Goal: Information Seeking & Learning: Compare options

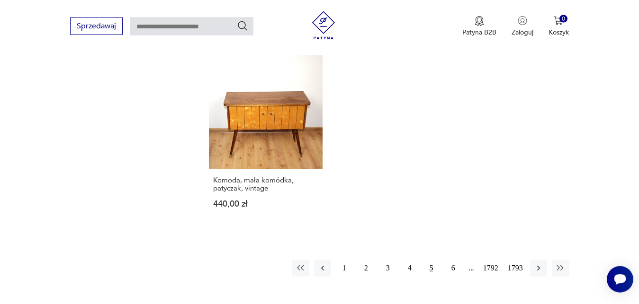
scroll to position [1218, 0]
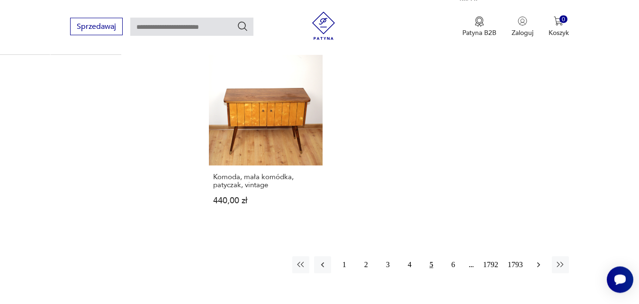
click at [538, 260] on icon "button" at bounding box center [538, 264] width 9 height 9
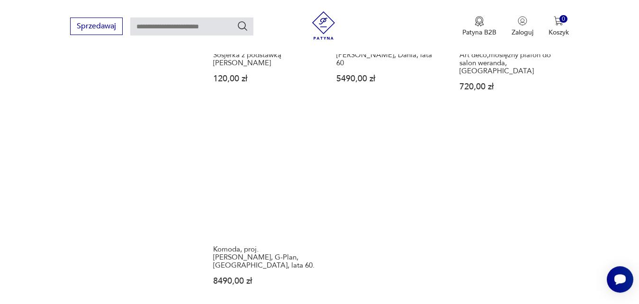
scroll to position [1210, 0]
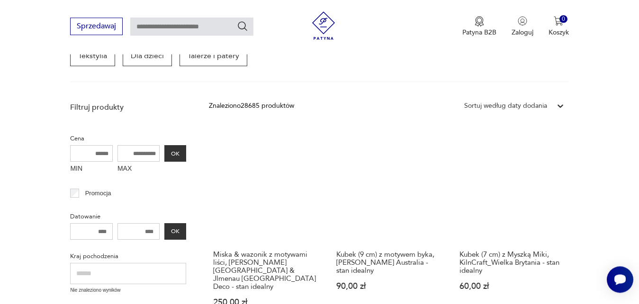
scroll to position [171, 0]
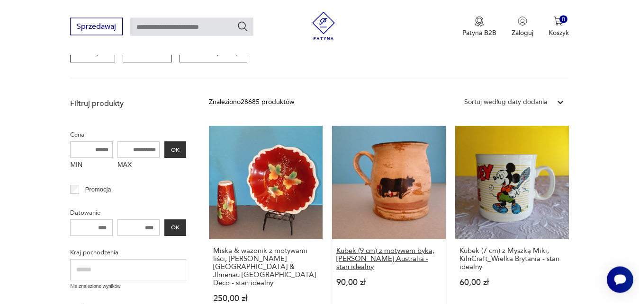
click at [423, 250] on h3 "Kubek (9 cm) z motywem byka, [PERSON_NAME] Australia - stan idealny" at bounding box center [388, 259] width 105 height 24
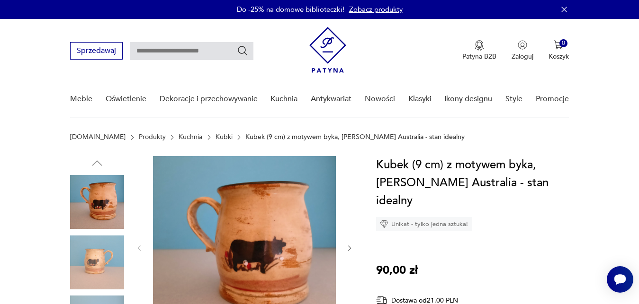
click at [348, 249] on icon "button" at bounding box center [350, 249] width 8 height 8
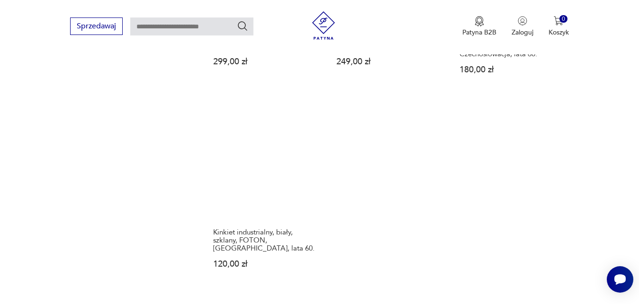
scroll to position [1210, 0]
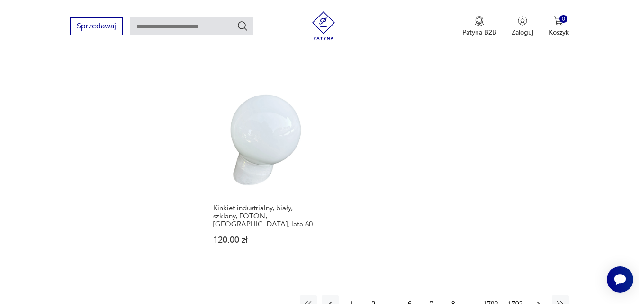
click at [540, 300] on icon "button" at bounding box center [538, 304] width 9 height 9
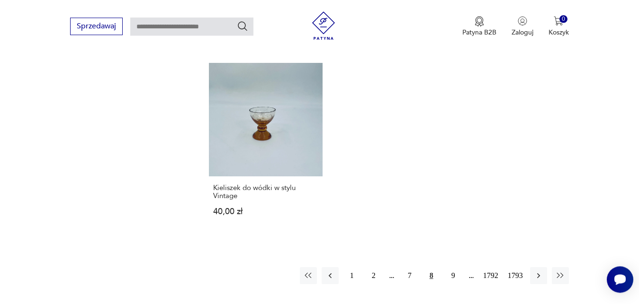
scroll to position [1233, 0]
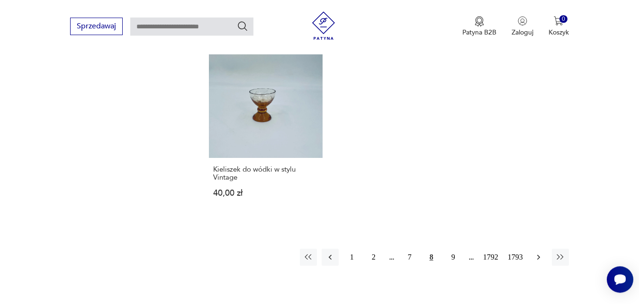
click at [537, 253] on icon "button" at bounding box center [538, 257] width 9 height 9
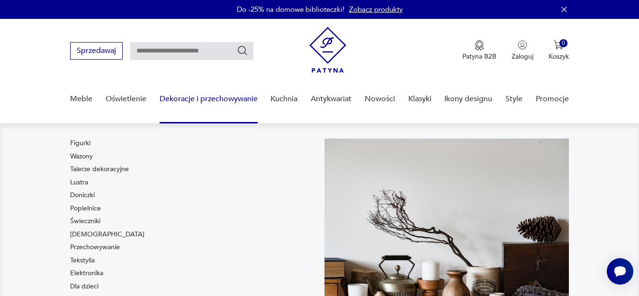
click at [182, 100] on link "Dekoracje i przechowywanie" at bounding box center [209, 99] width 98 height 36
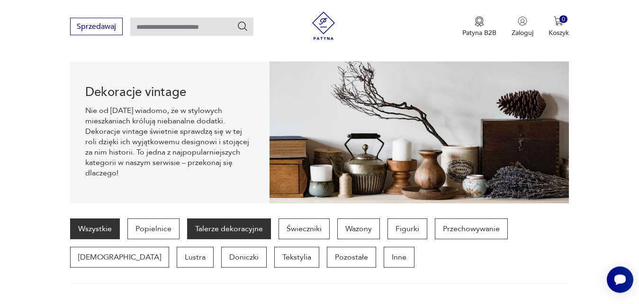
scroll to position [94, 0]
click at [219, 227] on p "Talerze dekoracyjne" at bounding box center [229, 229] width 84 height 21
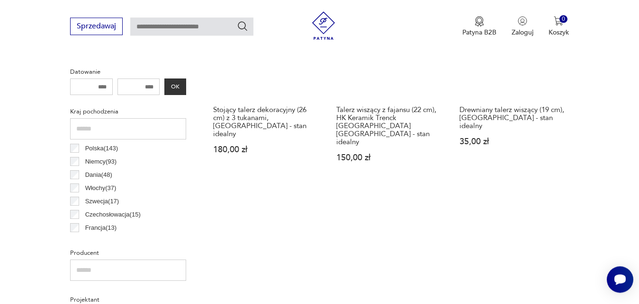
scroll to position [445, 0]
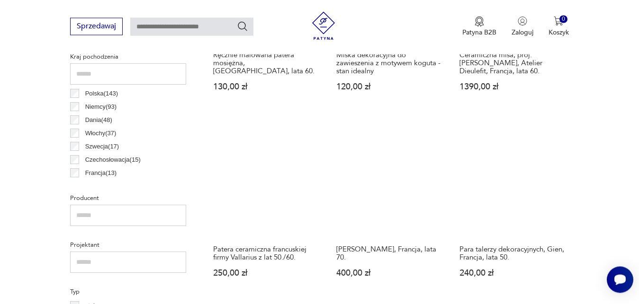
scroll to position [477, 0]
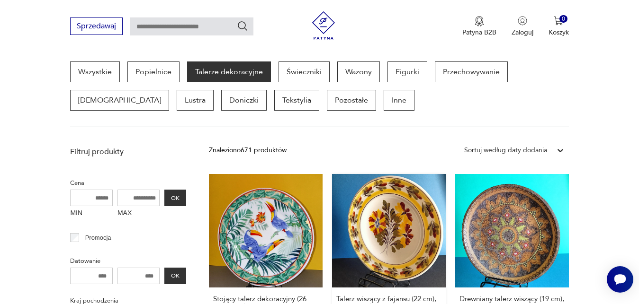
scroll to position [251, 0]
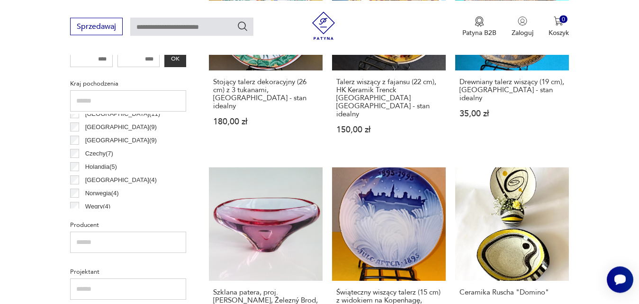
scroll to position [119, 0]
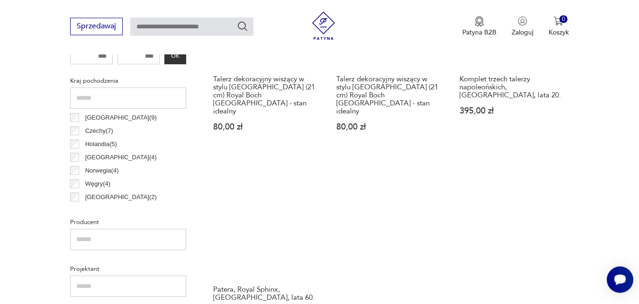
scroll to position [493, 0]
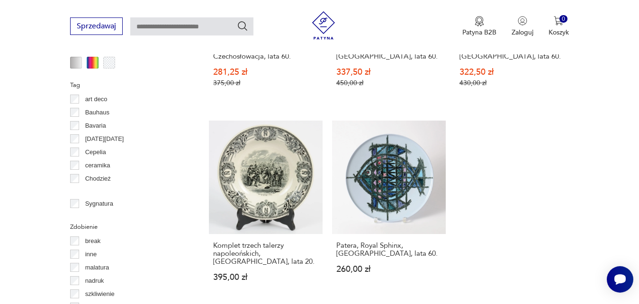
scroll to position [928, 0]
